Goal: Task Accomplishment & Management: Manage account settings

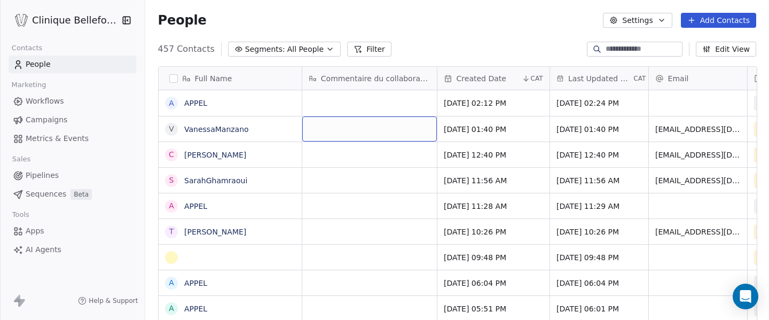
scroll to position [3, 0]
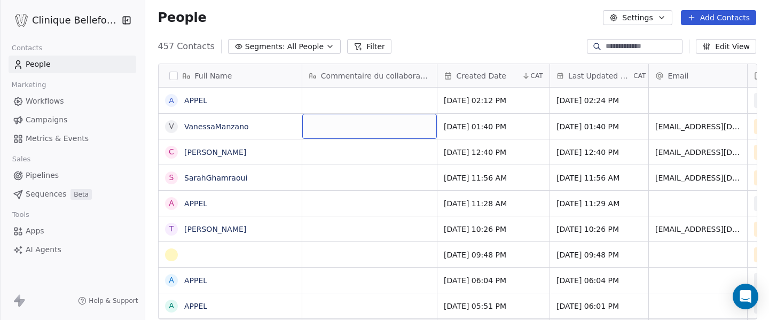
click at [347, 136] on div "grid" at bounding box center [369, 126] width 135 height 25
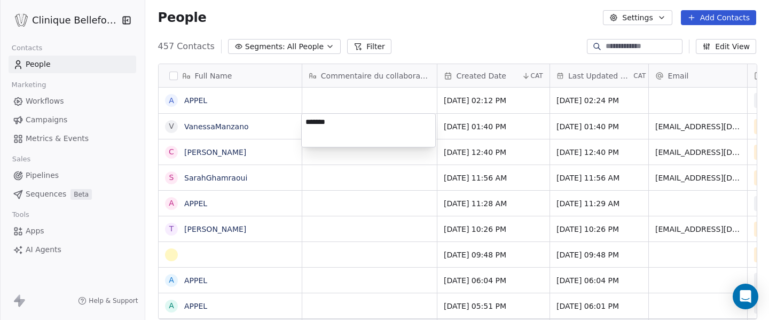
type textarea "********"
click at [520, 153] on html "Clinique Bellefontaine Contacts People Marketing Workflows Campaigns Metrics & …" at bounding box center [384, 160] width 769 height 320
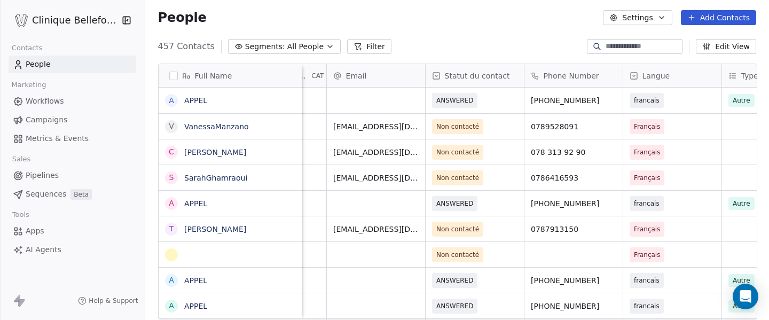
scroll to position [0, 350]
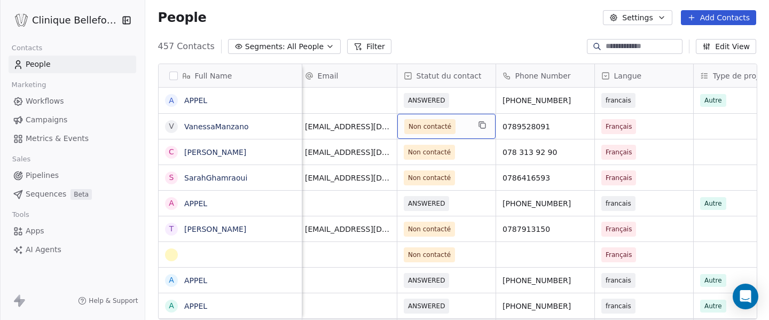
click at [480, 132] on div "Non contacté" at bounding box center [446, 126] width 98 height 25
click at [458, 130] on span "Non contacté" at bounding box center [436, 126] width 65 height 15
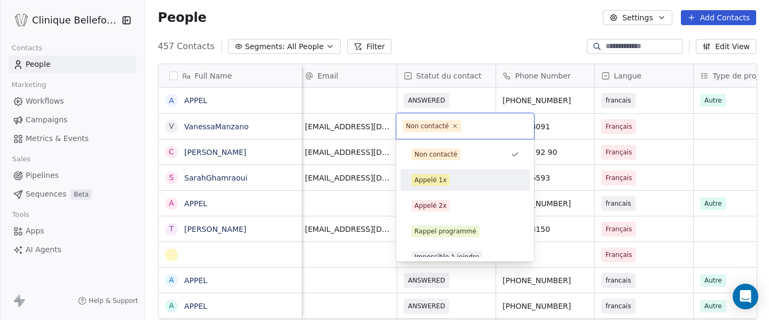
click at [434, 183] on div "Appelé 1x" at bounding box center [430, 180] width 32 height 10
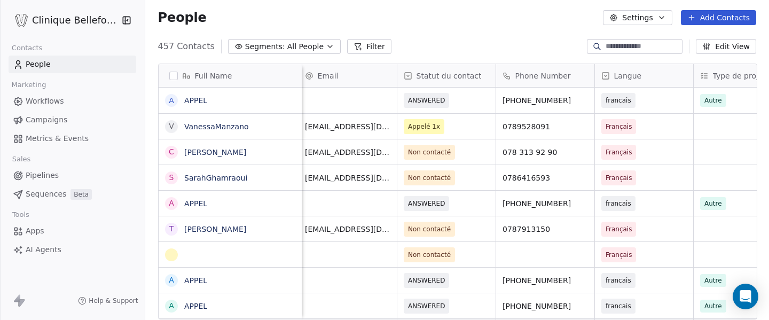
scroll to position [0, 386]
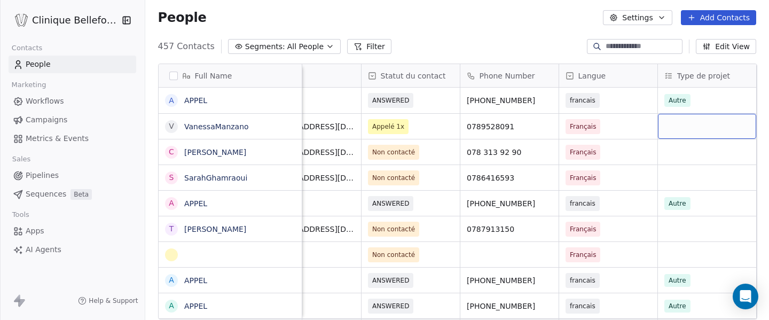
click at [715, 126] on div "grid" at bounding box center [707, 126] width 98 height 25
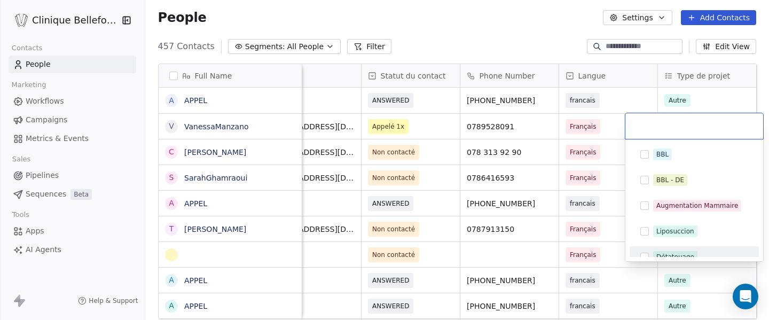
click at [662, 253] on div "Détatouage" at bounding box center [675, 257] width 38 height 10
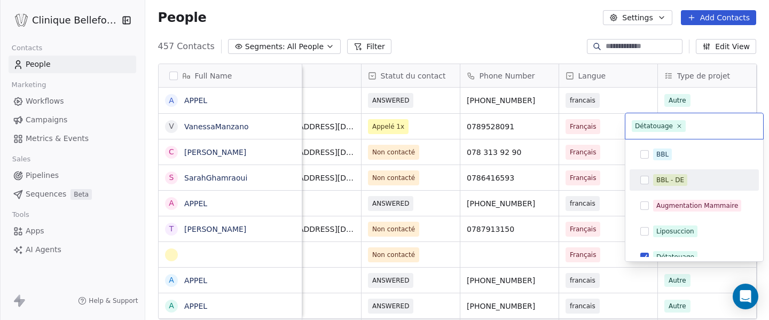
click at [610, 120] on html "Clinique Bellefontaine Contacts People Marketing Workflows Campaigns Metrics & …" at bounding box center [384, 160] width 769 height 320
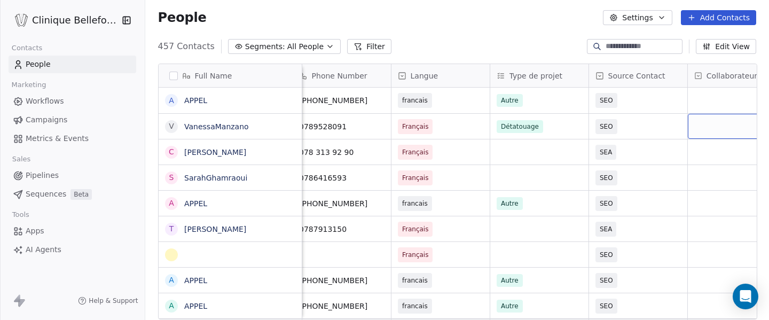
scroll to position [0, 586]
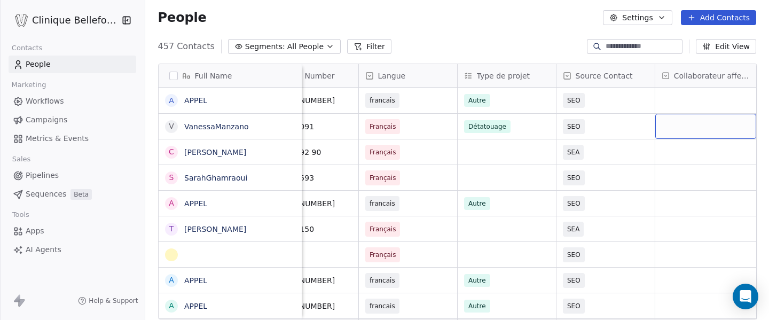
click at [704, 128] on div "grid" at bounding box center [705, 126] width 101 height 25
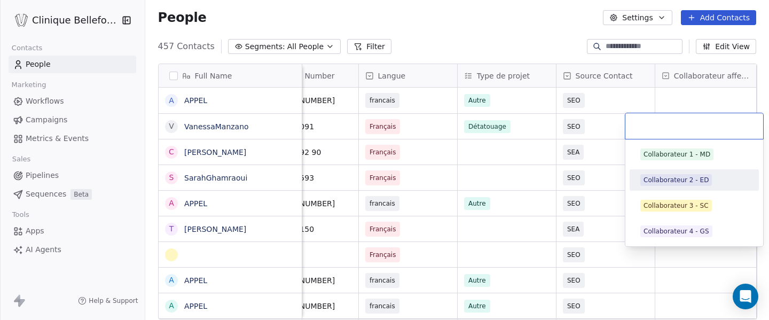
click at [693, 180] on div "Collaborateur 2 - ED" at bounding box center [675, 180] width 65 height 10
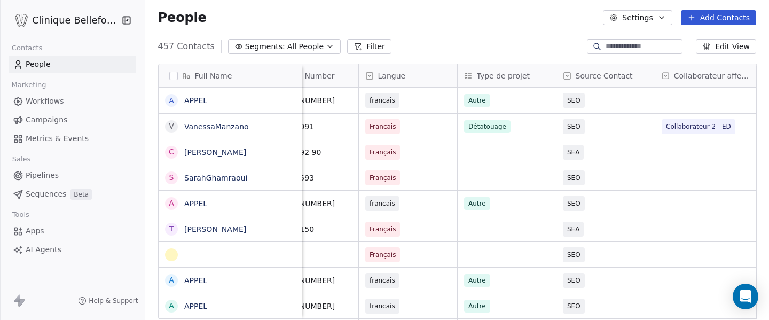
scroll to position [0, 0]
